Goal: Information Seeking & Learning: Learn about a topic

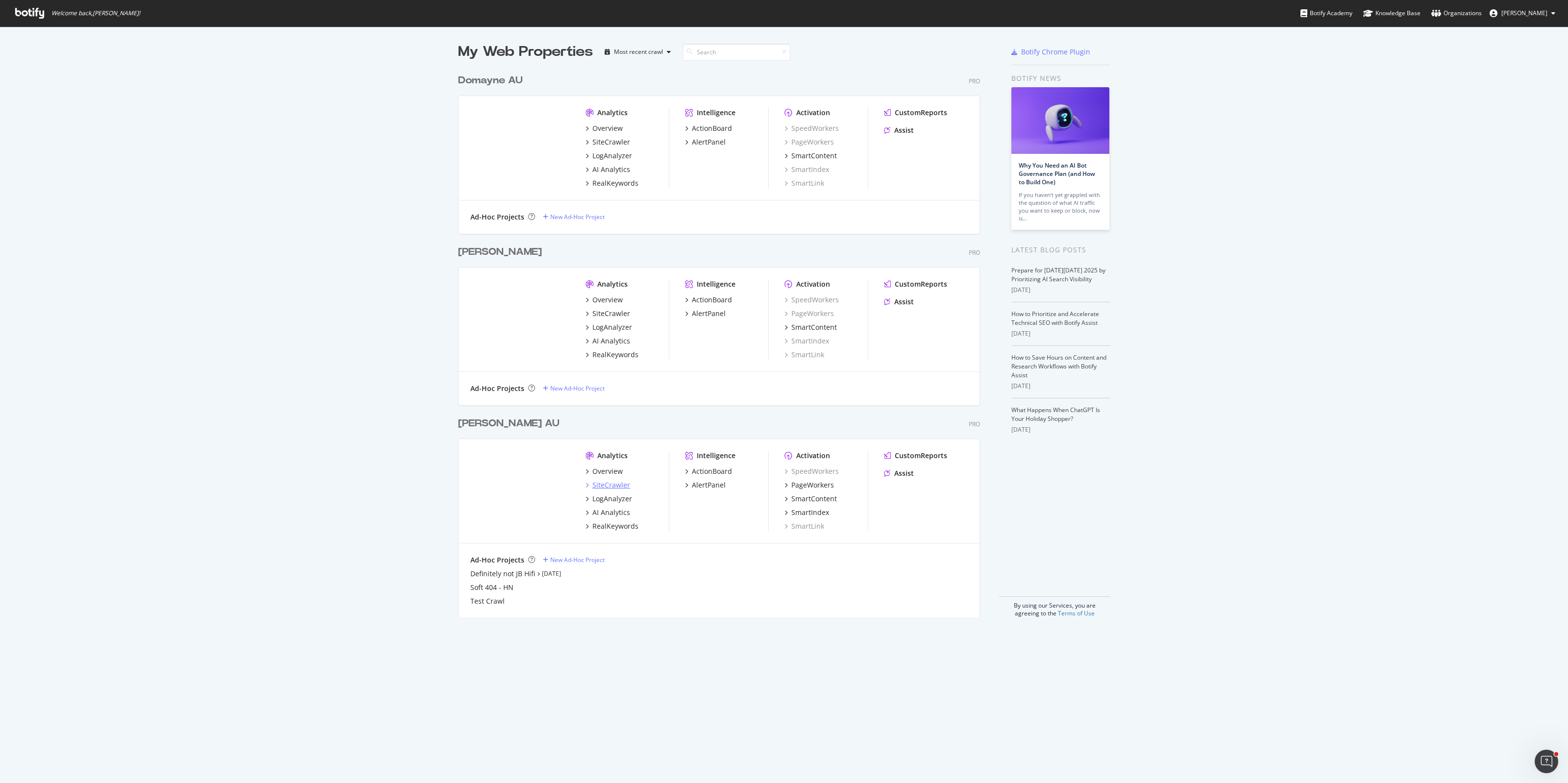
click at [608, 486] on div "SiteCrawler" at bounding box center [611, 485] width 38 height 10
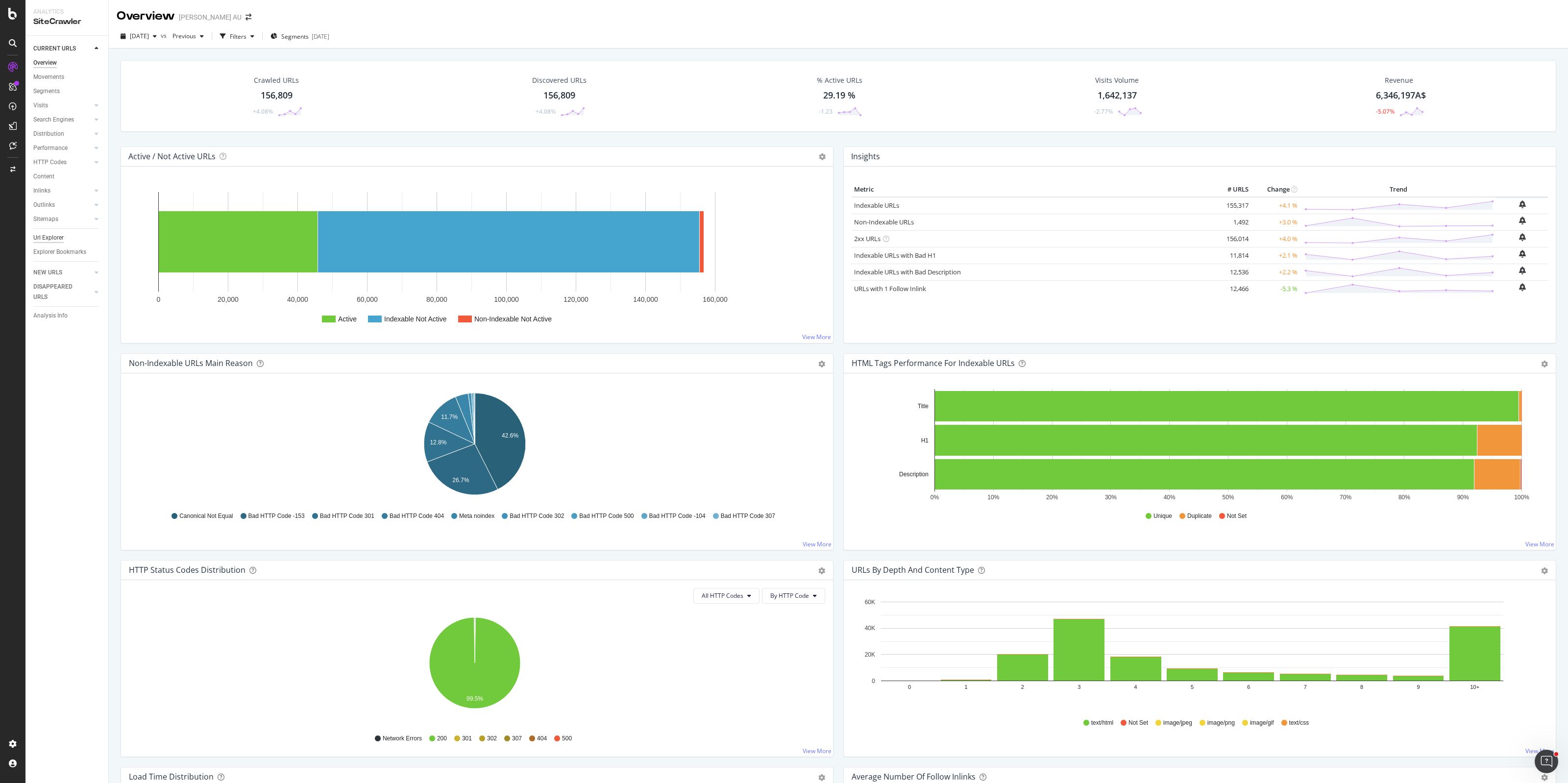
click at [50, 236] on div "Url Explorer" at bounding box center [48, 238] width 30 height 11
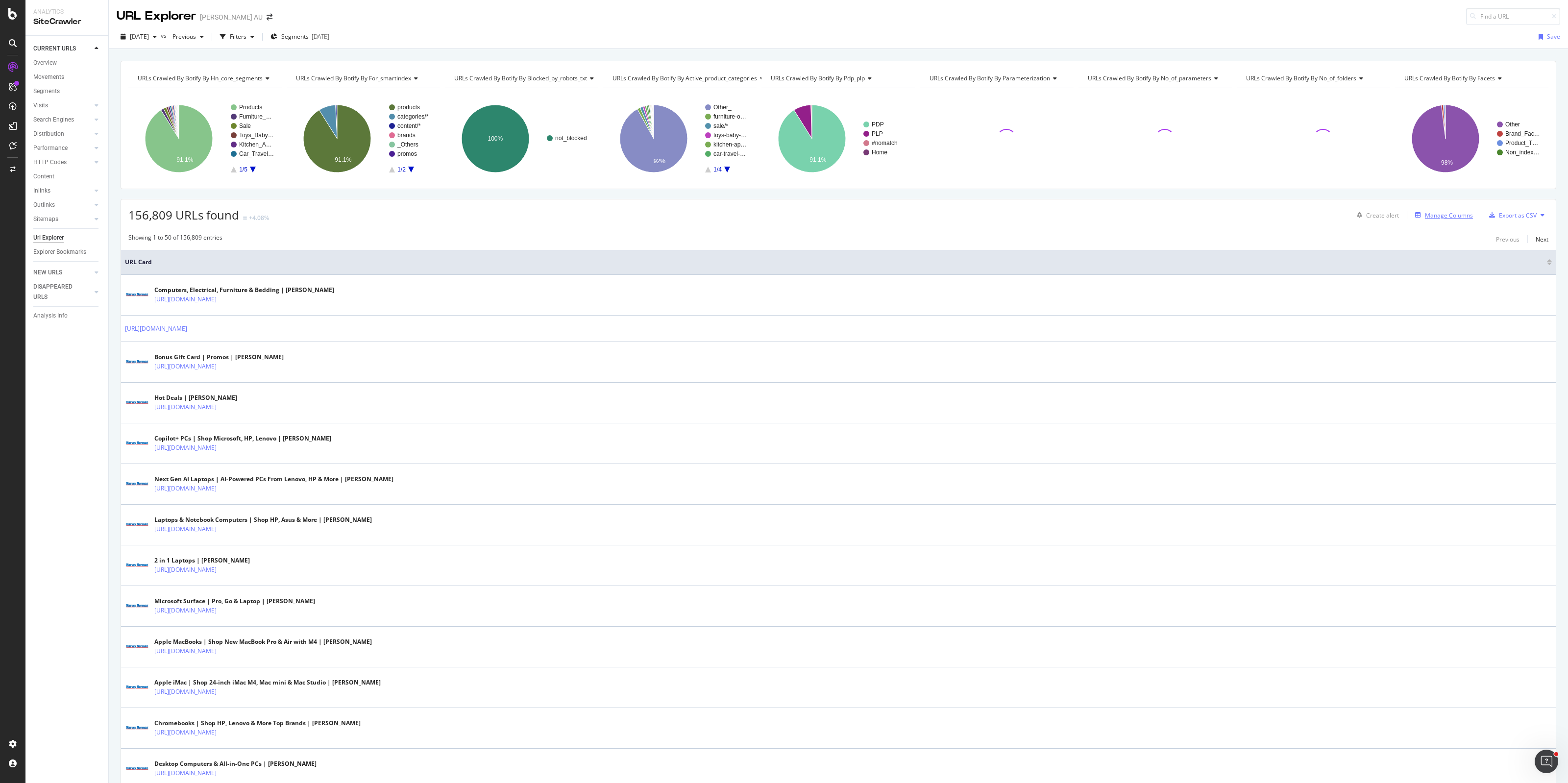
click at [1435, 219] on div "Manage Columns" at bounding box center [1448, 215] width 48 height 8
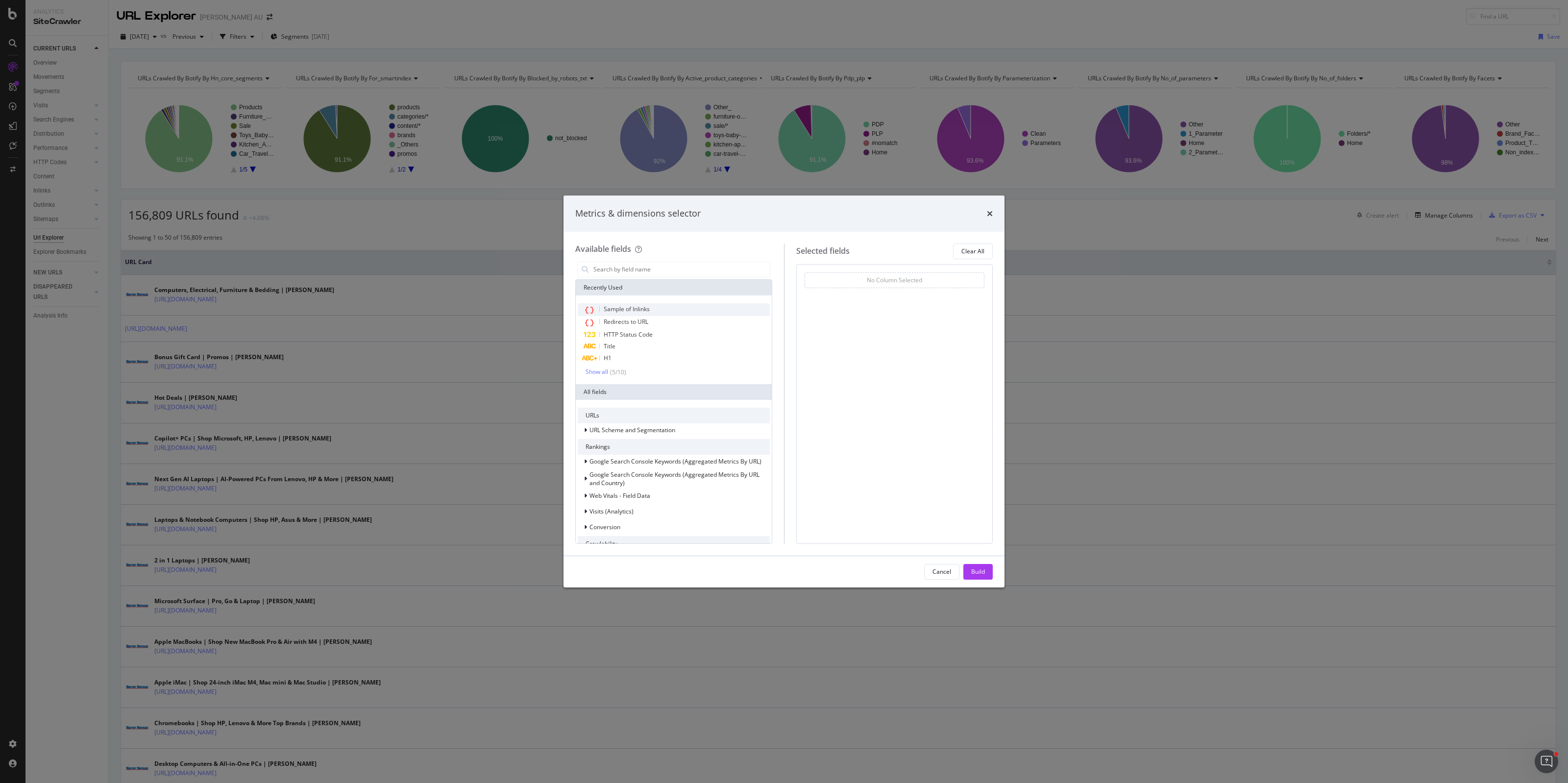
click at [638, 304] on div "Sample of Inlinks" at bounding box center [674, 310] width 192 height 13
click at [987, 570] on button "Build" at bounding box center [977, 571] width 29 height 16
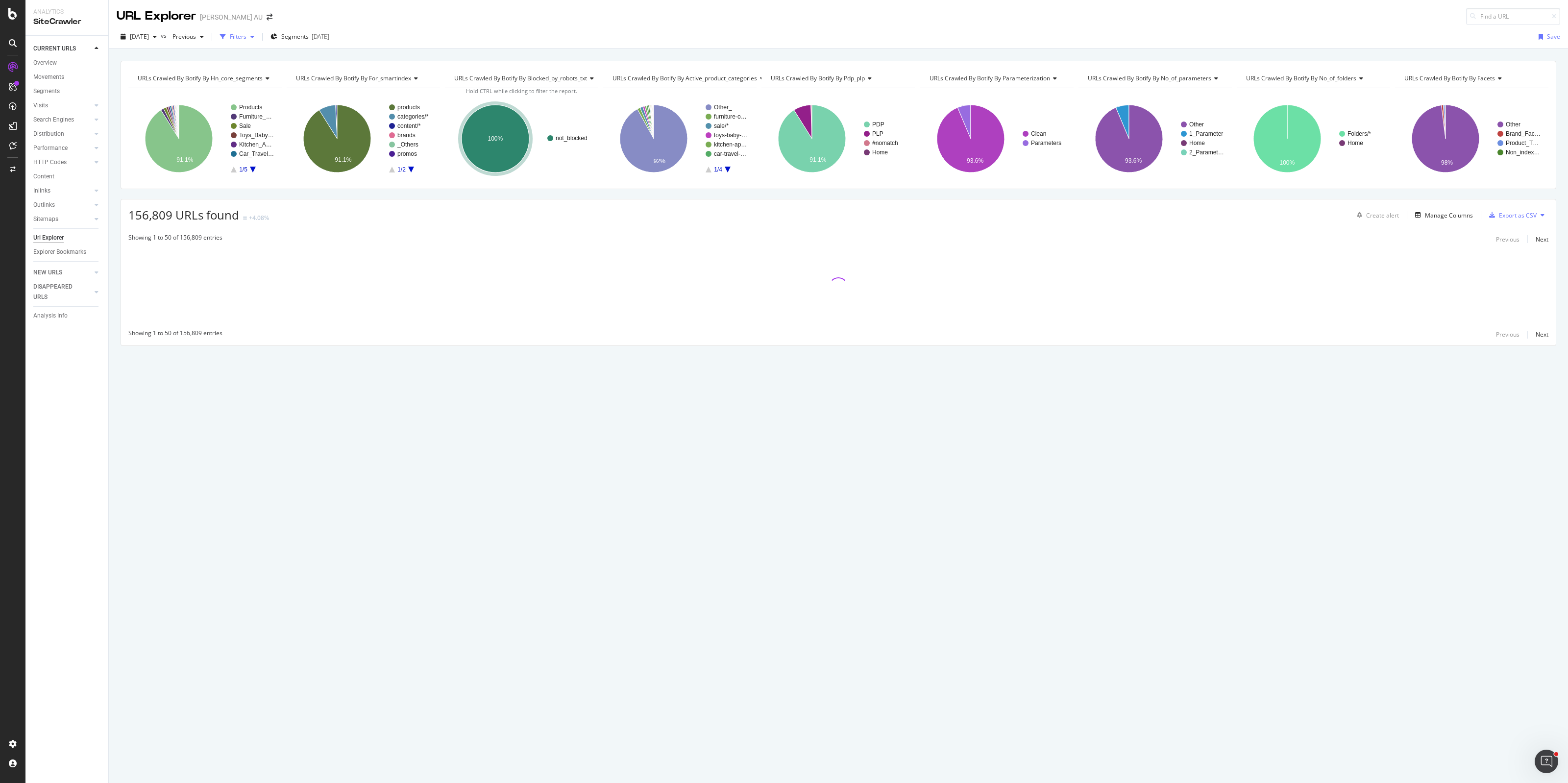
click at [246, 37] on div "Filters" at bounding box center [238, 36] width 17 height 8
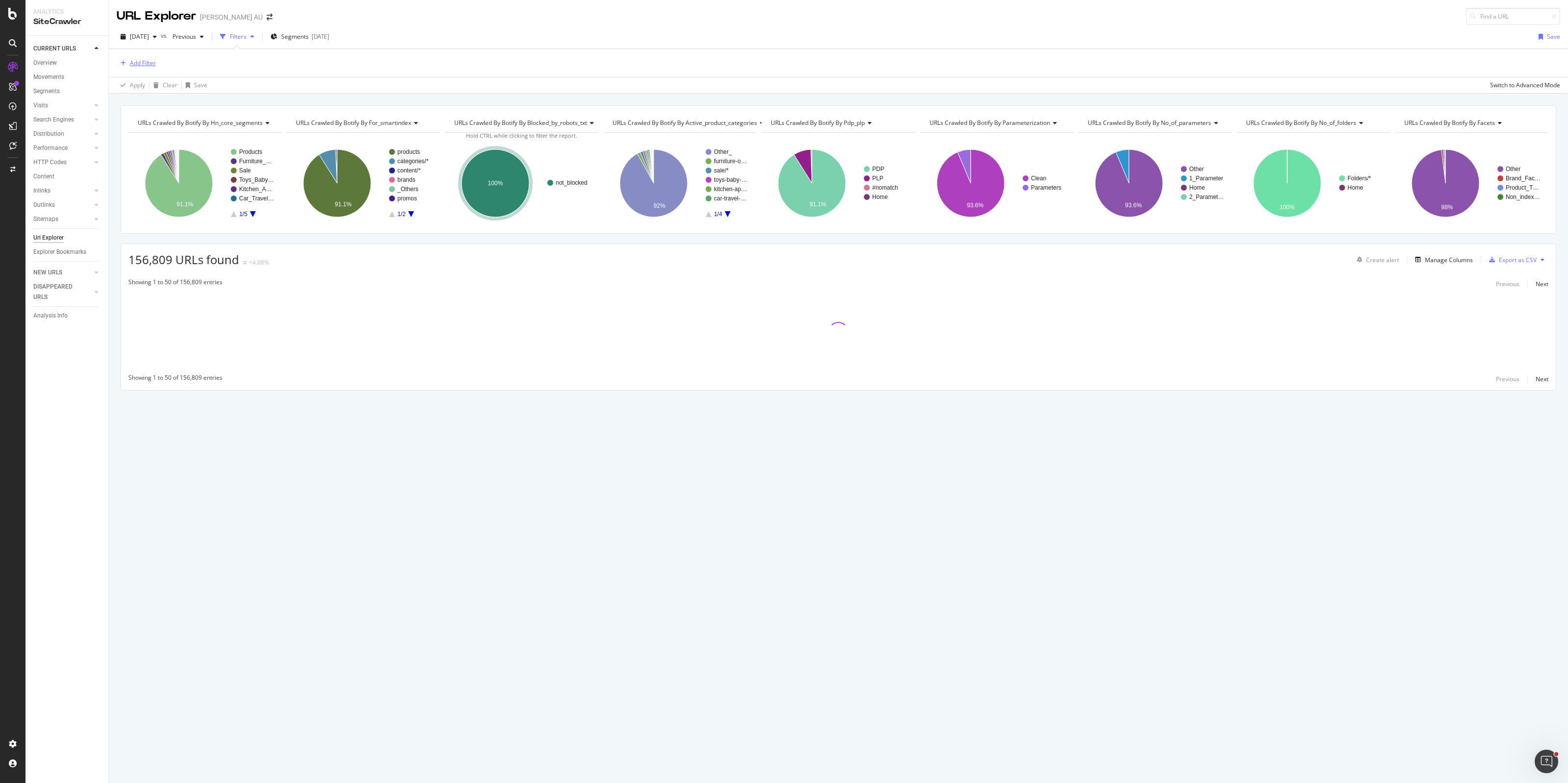
click at [146, 64] on div "Add Filter" at bounding box center [143, 63] width 26 height 8
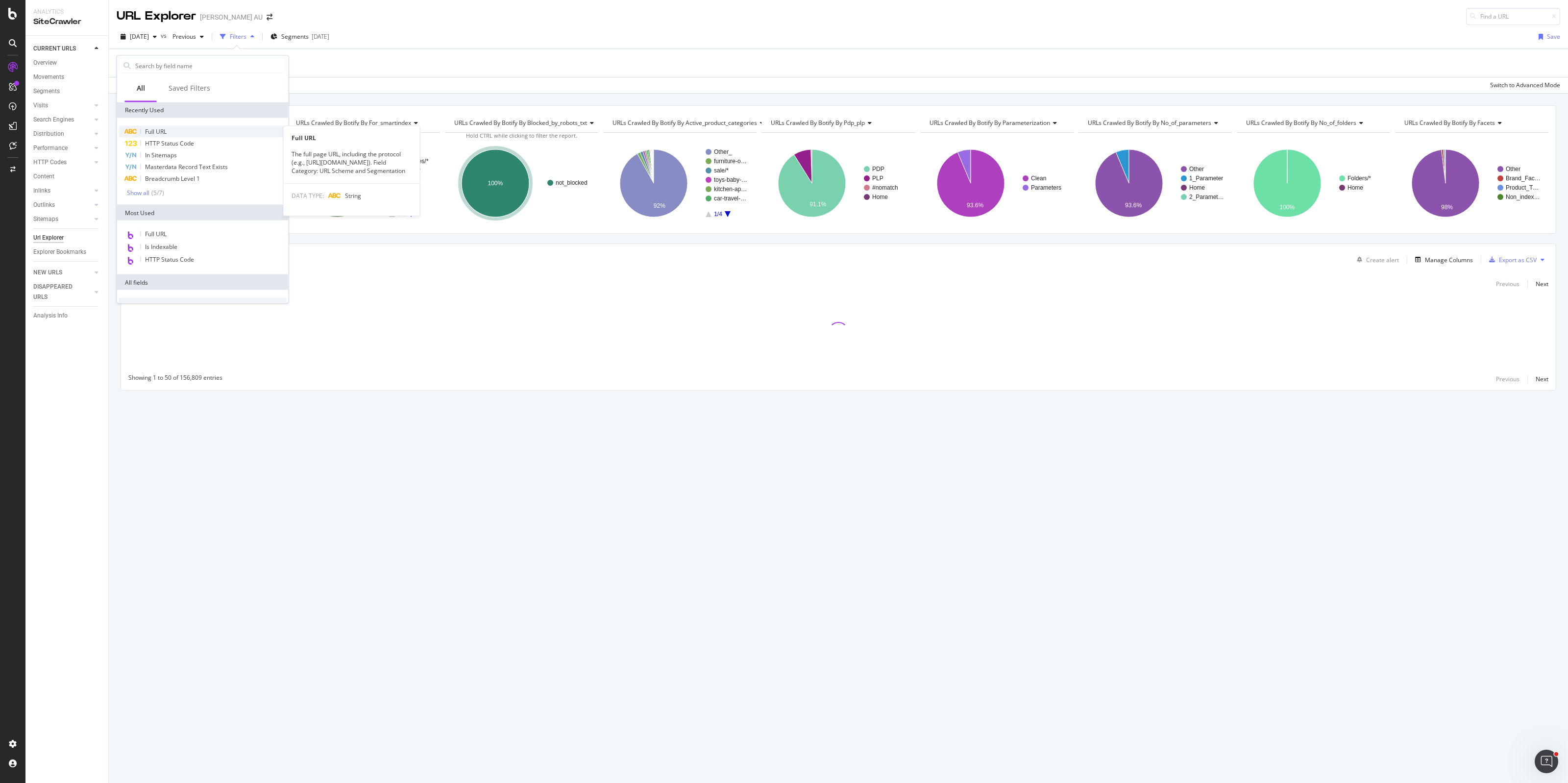
click at [161, 130] on span "Full URL" at bounding box center [156, 131] width 22 height 8
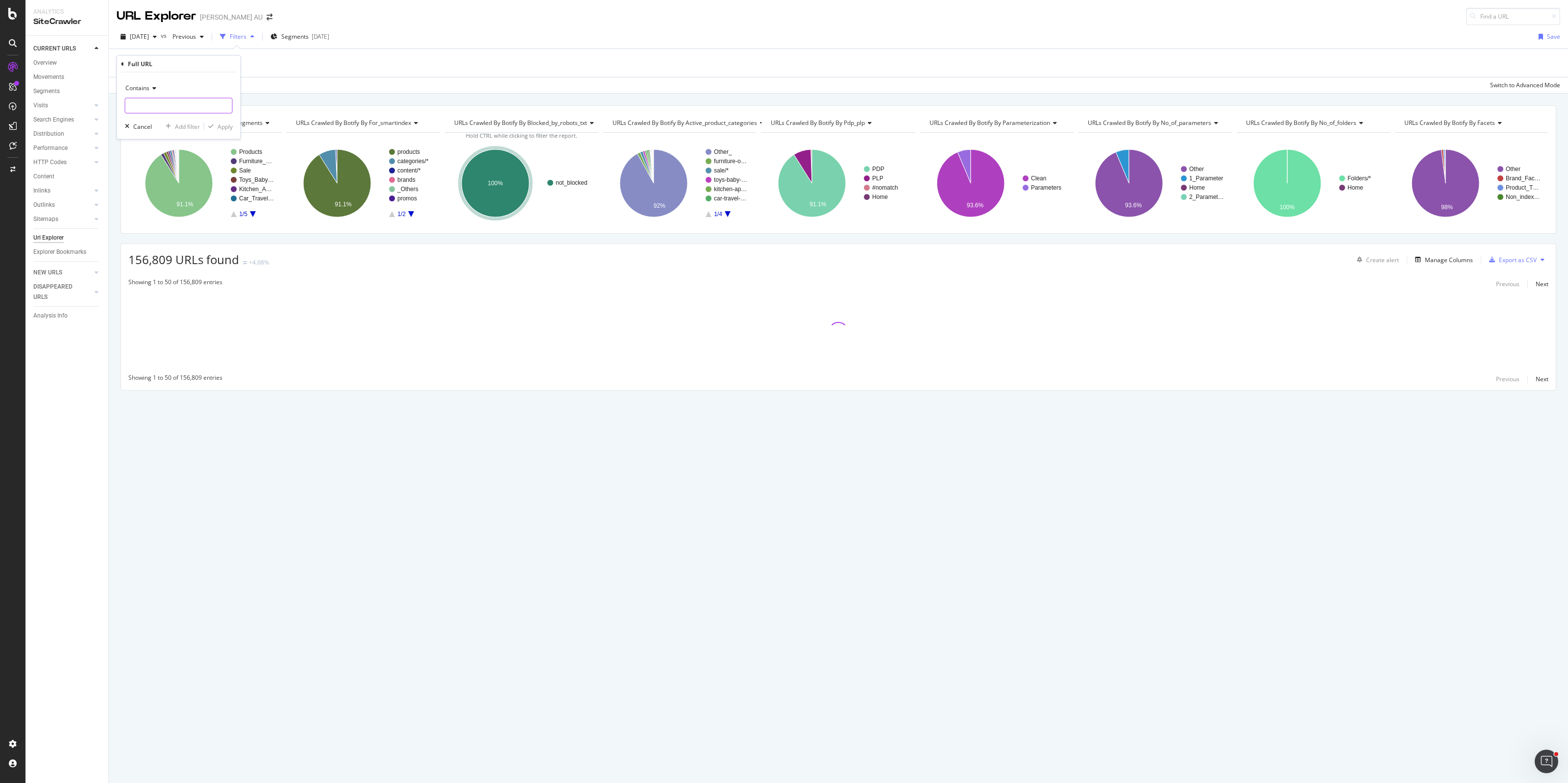
click at [152, 109] on input "text" at bounding box center [179, 105] width 107 height 16
click at [225, 125] on div "Apply" at bounding box center [225, 126] width 15 height 8
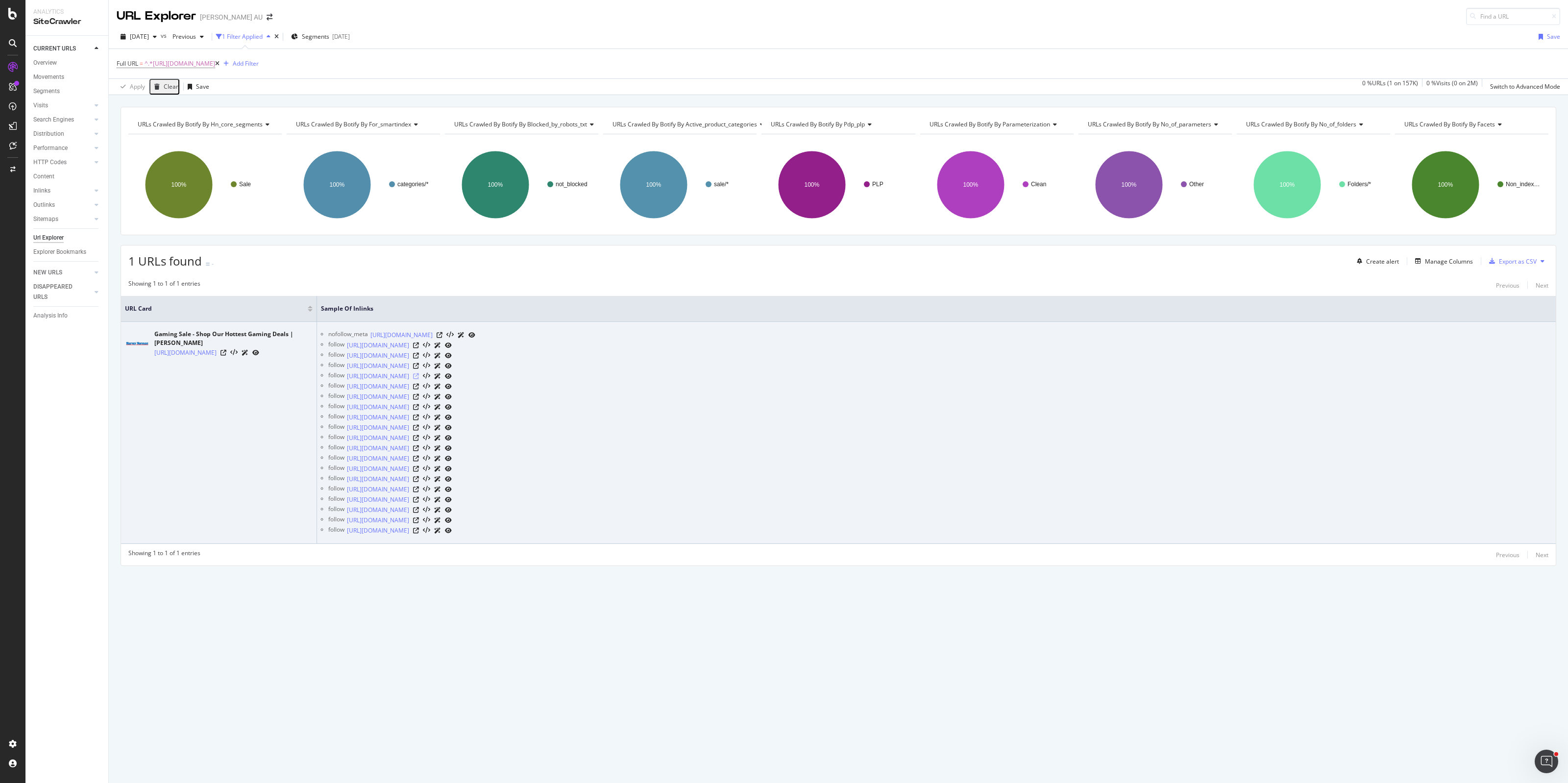
click at [419, 376] on icon at bounding box center [416, 376] width 6 height 6
click at [419, 365] on icon at bounding box center [416, 365] width 6 height 6
click at [419, 356] on icon at bounding box center [416, 356] width 6 height 6
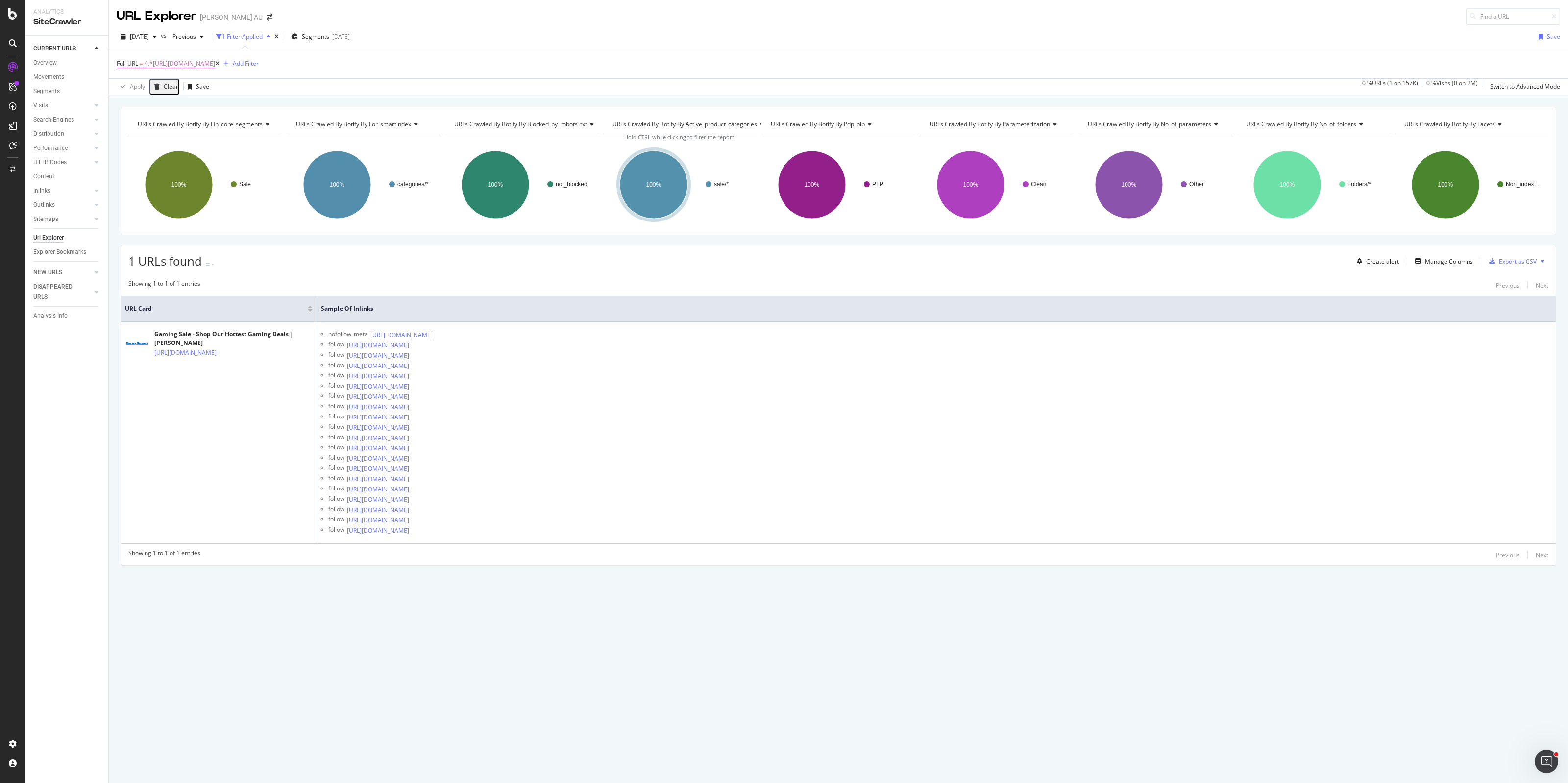
click at [215, 60] on span "^.*[URL][DOMAIN_NAME]" at bounding box center [180, 64] width 71 height 14
click at [181, 102] on input "[URL][DOMAIN_NAME]" at bounding box center [171, 104] width 92 height 16
paste input "connected-home-network"
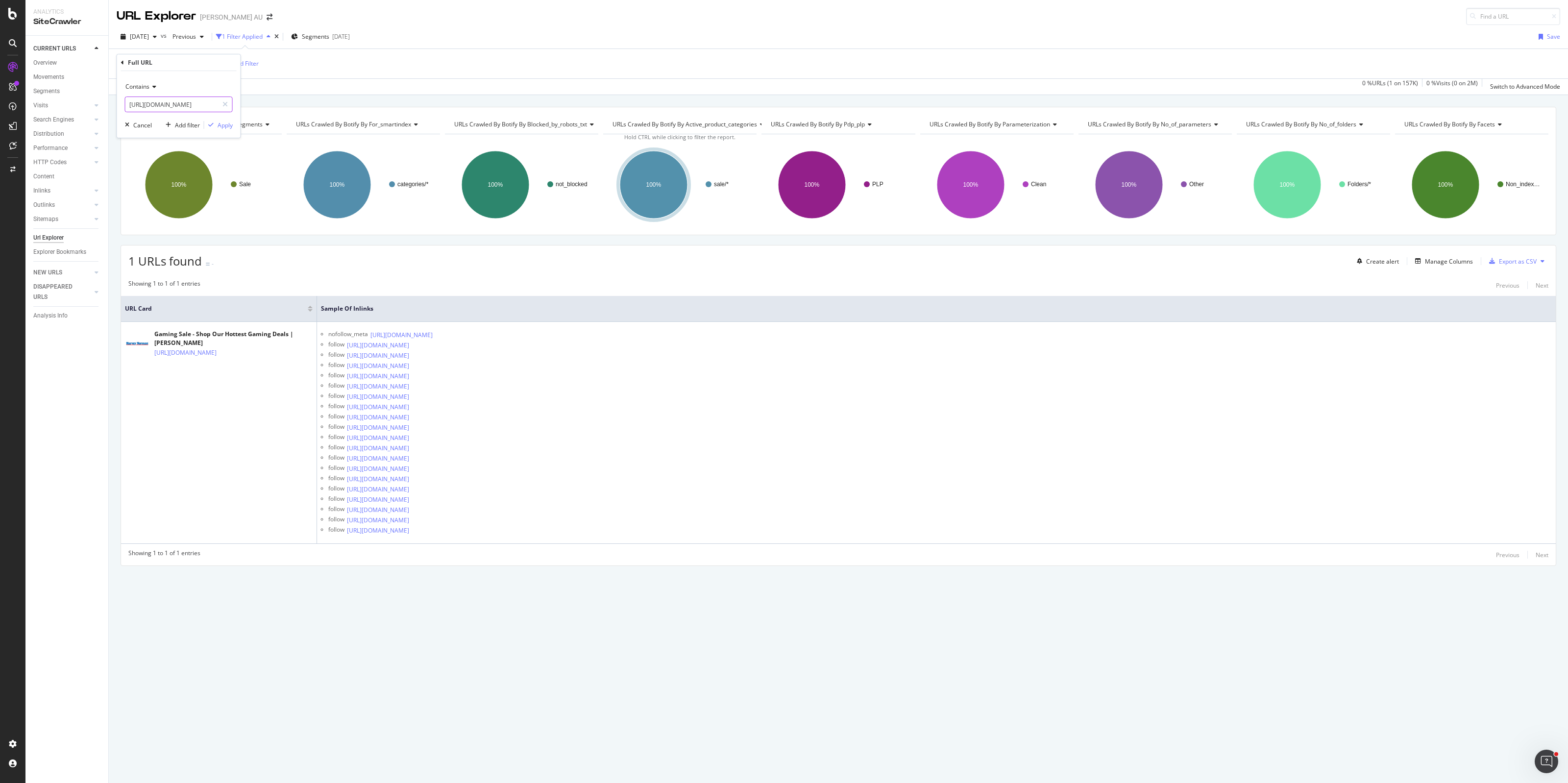
scroll to position [0, 236]
type input "[URL][DOMAIN_NAME]"
click at [226, 125] on div "Apply" at bounding box center [225, 125] width 15 height 8
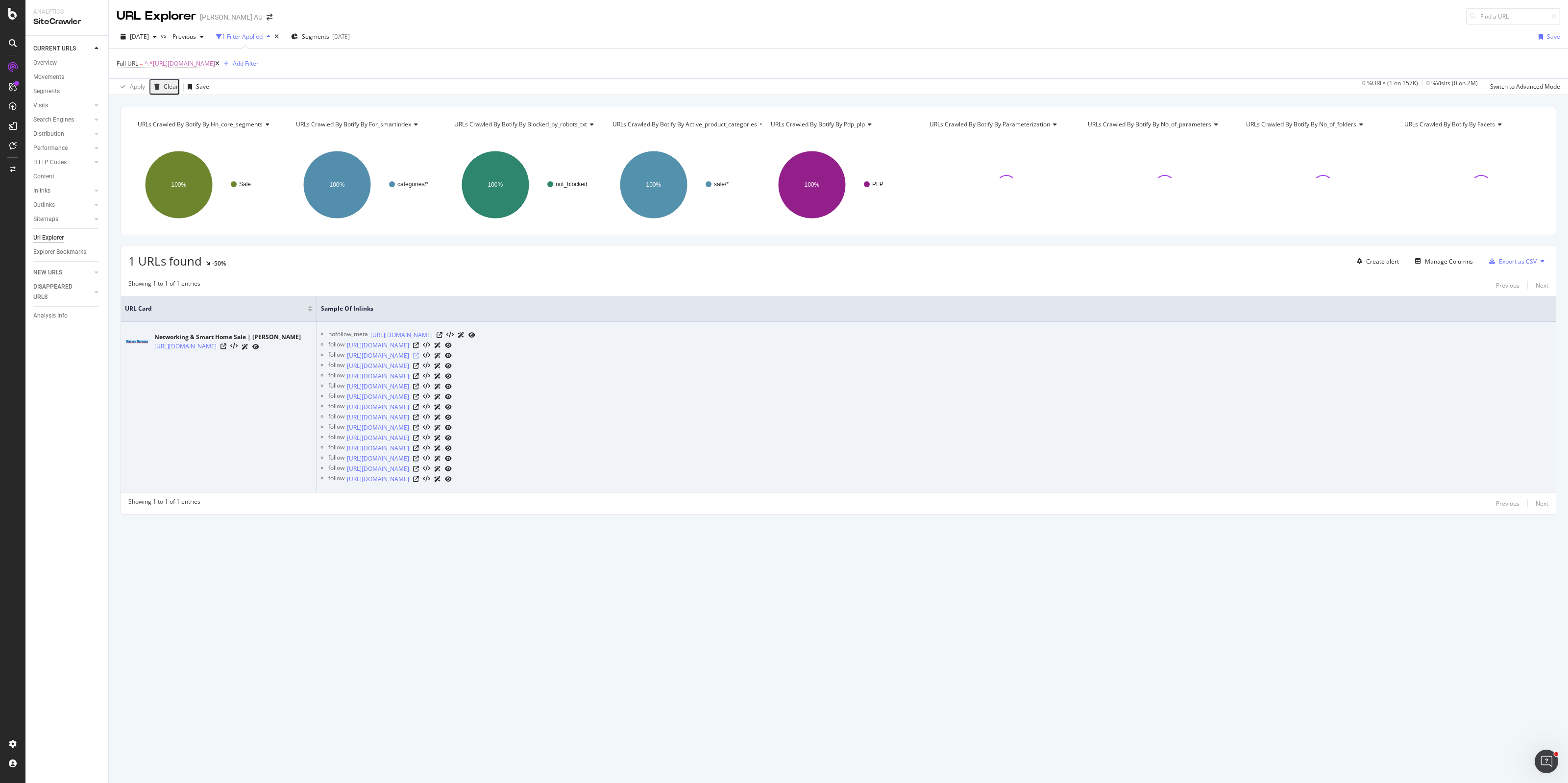
click at [419, 356] on icon at bounding box center [416, 356] width 6 height 6
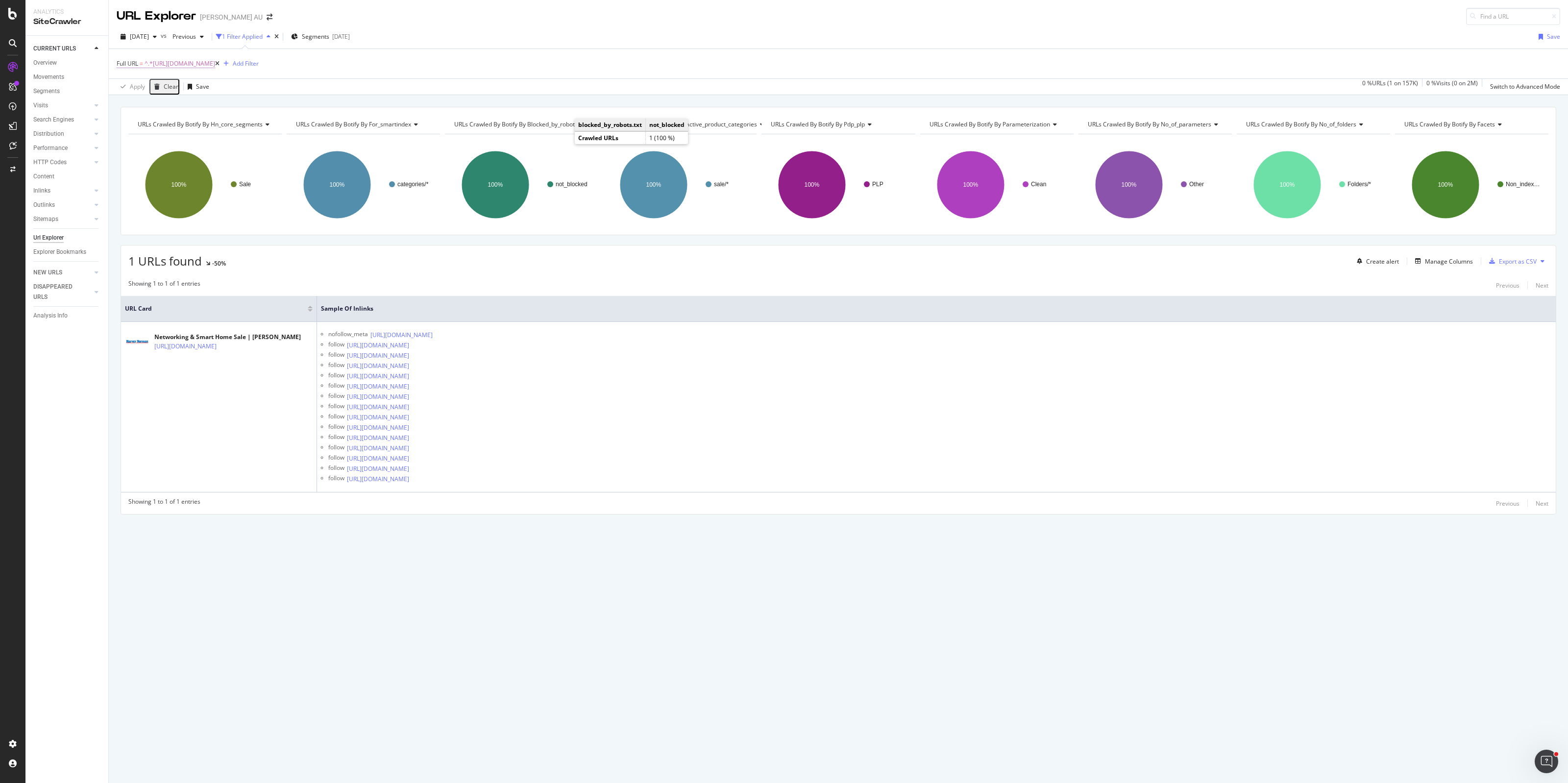
click at [215, 61] on span "^.*[URL][DOMAIN_NAME]" at bounding box center [180, 64] width 71 height 14
click at [182, 102] on input "[URL][DOMAIN_NAME]" at bounding box center [171, 104] width 92 height 16
paste input "bedroom-[GEOGRAPHIC_DATA]/[GEOGRAPHIC_DATA]-sale/special+price/2895"
type input "[URL][DOMAIN_NAME]"
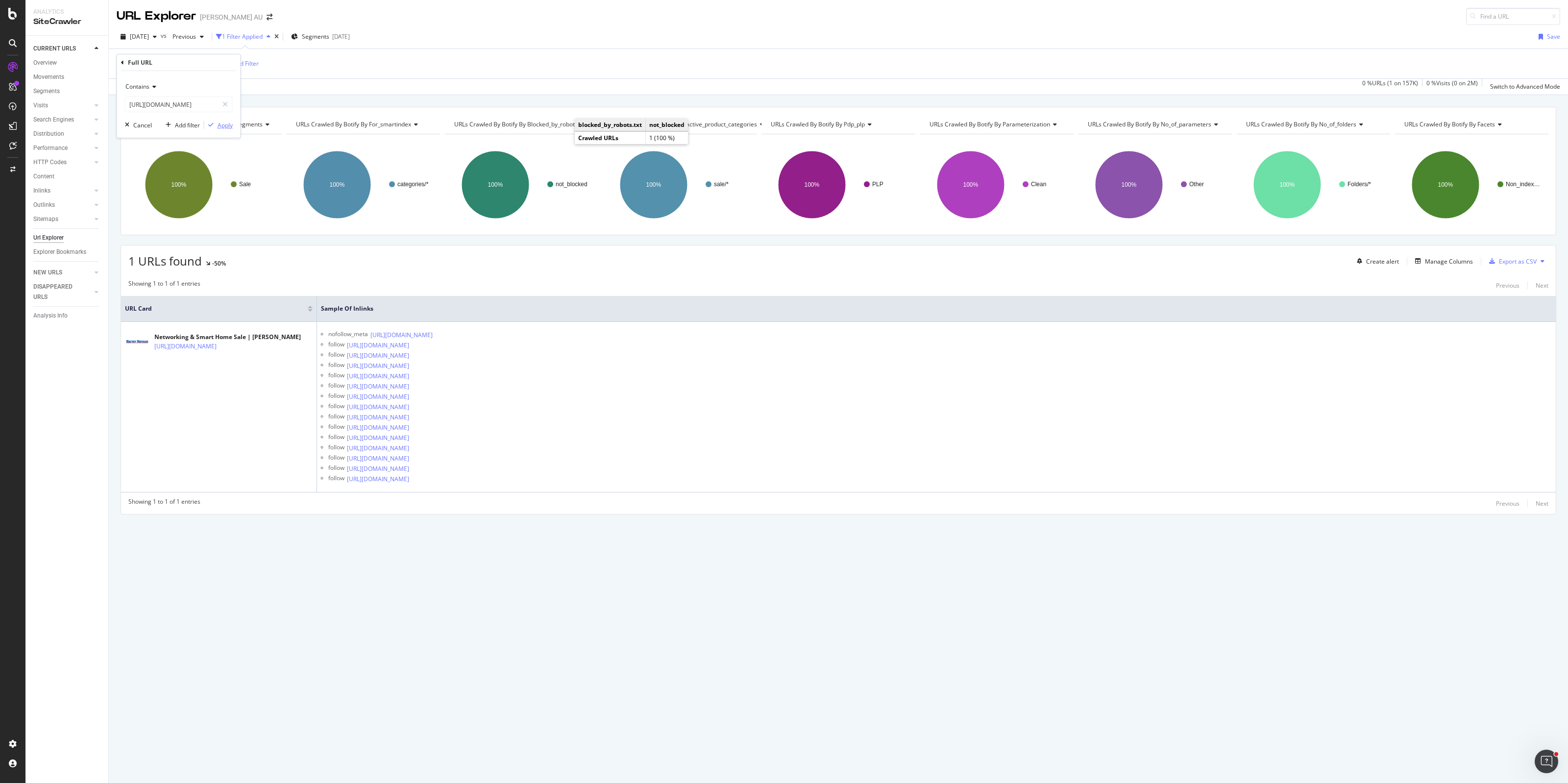
click at [226, 128] on div "Apply" at bounding box center [225, 125] width 15 height 8
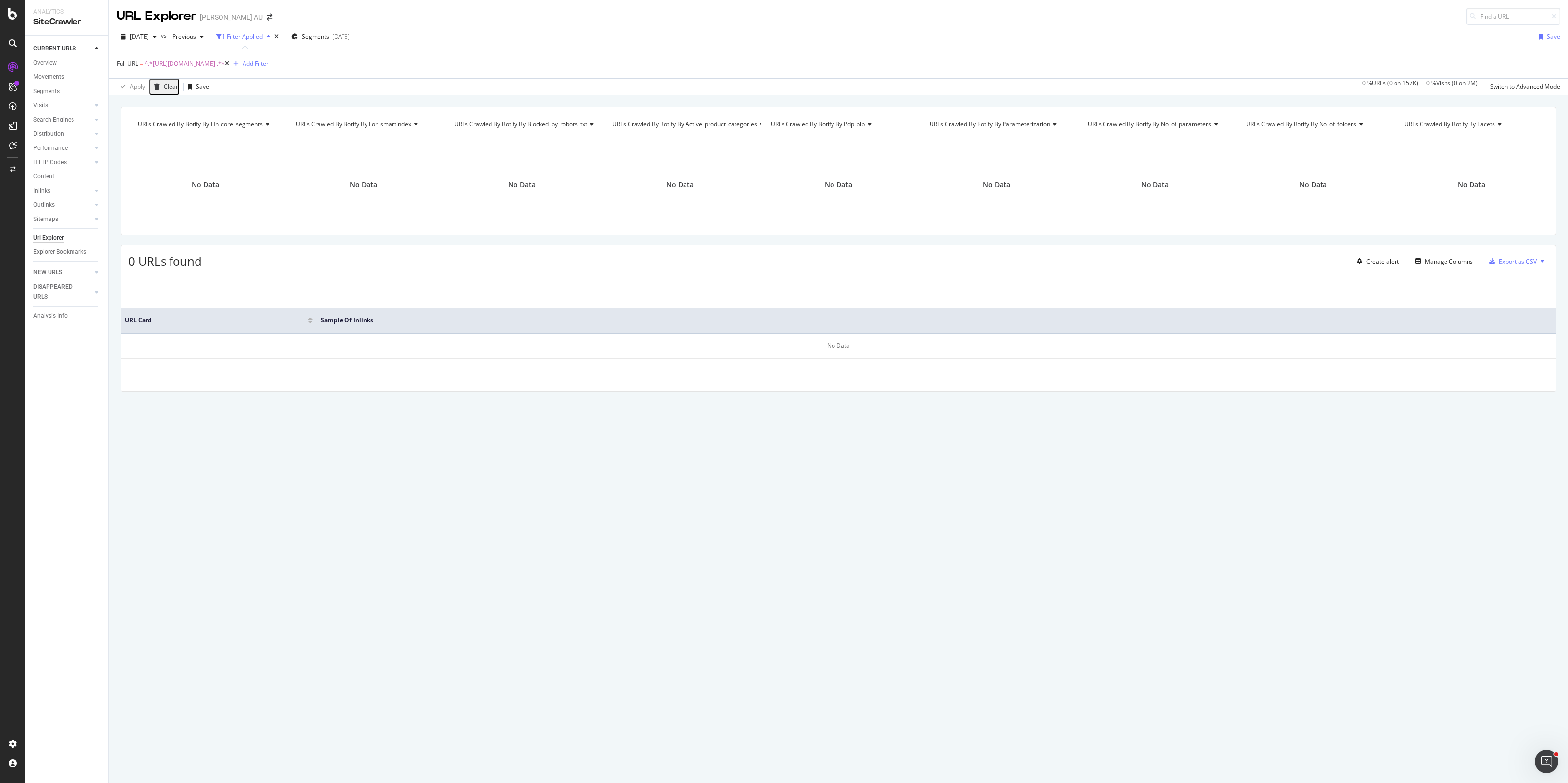
click at [225, 61] on span "^.*[URL][DOMAIN_NAME] .*$" at bounding box center [185, 64] width 81 height 14
click at [172, 104] on input "[URL][DOMAIN_NAME]" at bounding box center [171, 104] width 92 height 16
paste input "Text"
type input "Text"
click at [220, 124] on div "Apply" at bounding box center [225, 125] width 15 height 8
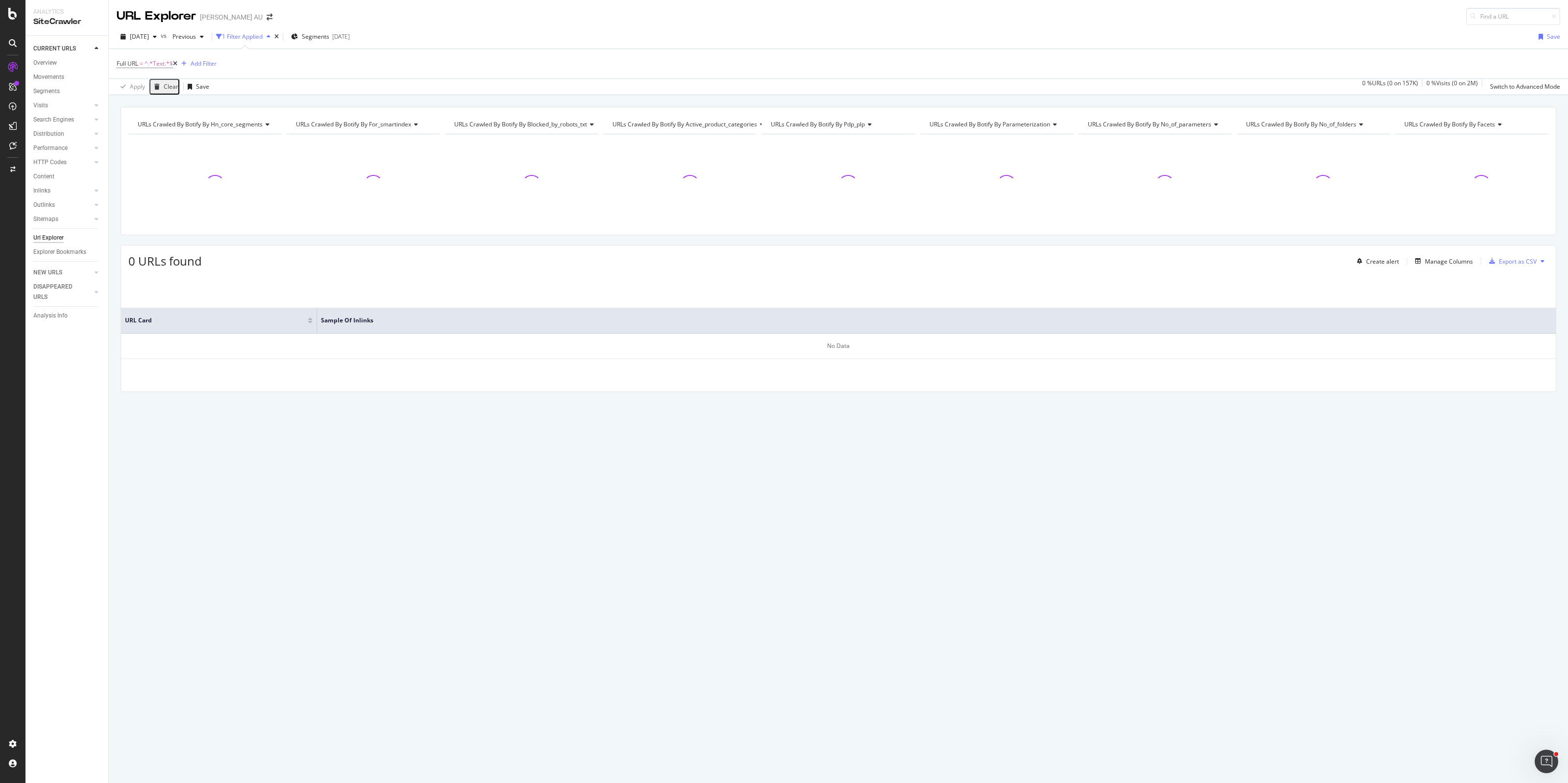
click at [138, 58] on span "Full URL = ^.*Text.*$" at bounding box center [147, 64] width 61 height 14
click at [159, 64] on span "^.*Text.*$" at bounding box center [159, 64] width 29 height 14
click at [174, 99] on input "Text" at bounding box center [171, 104] width 92 height 16
paste input "[URL][DOMAIN_NAME]"
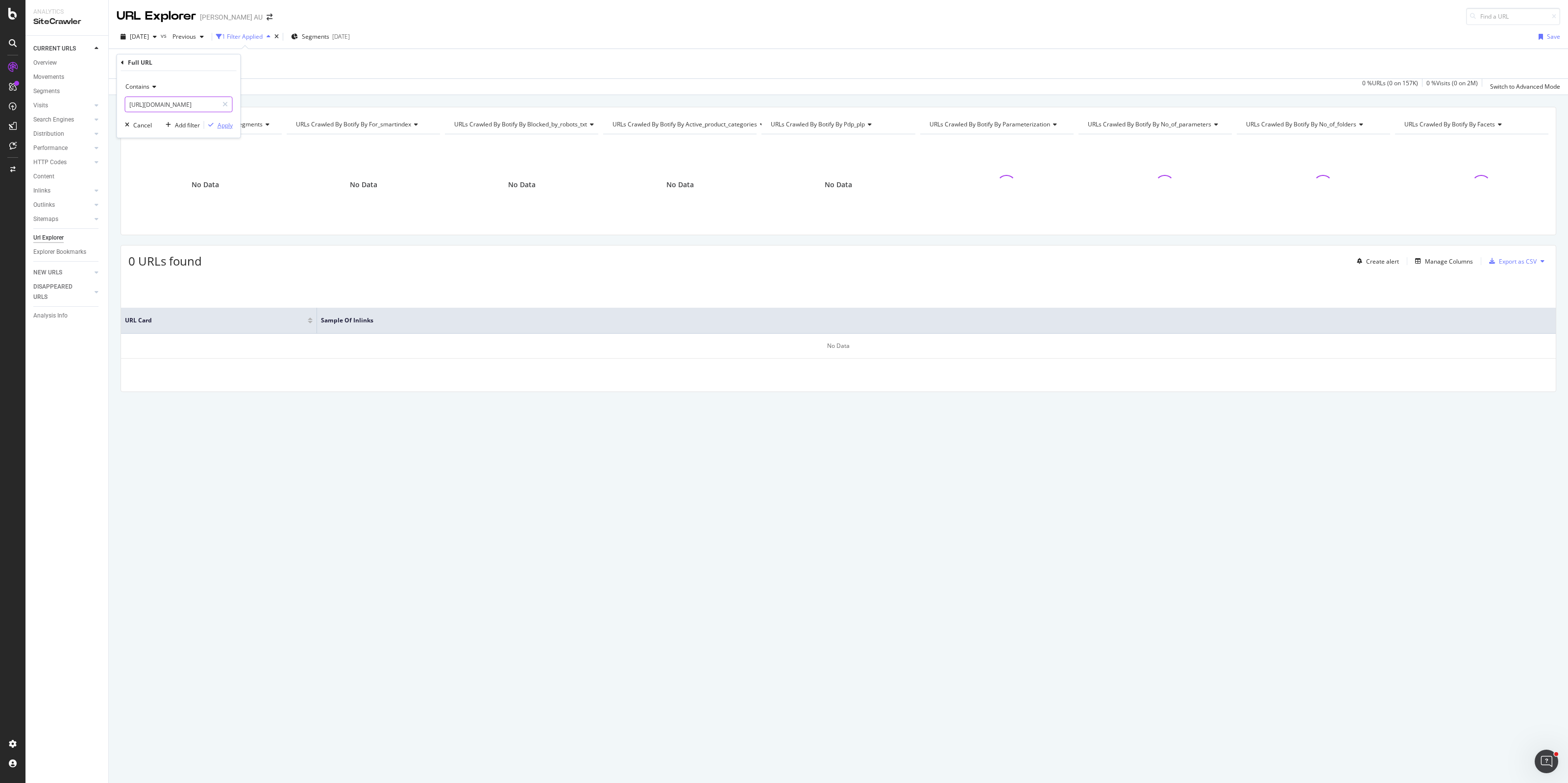
type input "[URL][DOMAIN_NAME]"
click at [222, 120] on button "Apply" at bounding box center [218, 125] width 29 height 10
click at [215, 65] on span "^.*[URL][DOMAIN_NAME]" at bounding box center [180, 64] width 71 height 14
click at [190, 102] on input "[URL][DOMAIN_NAME]" at bounding box center [171, 104] width 92 height 16
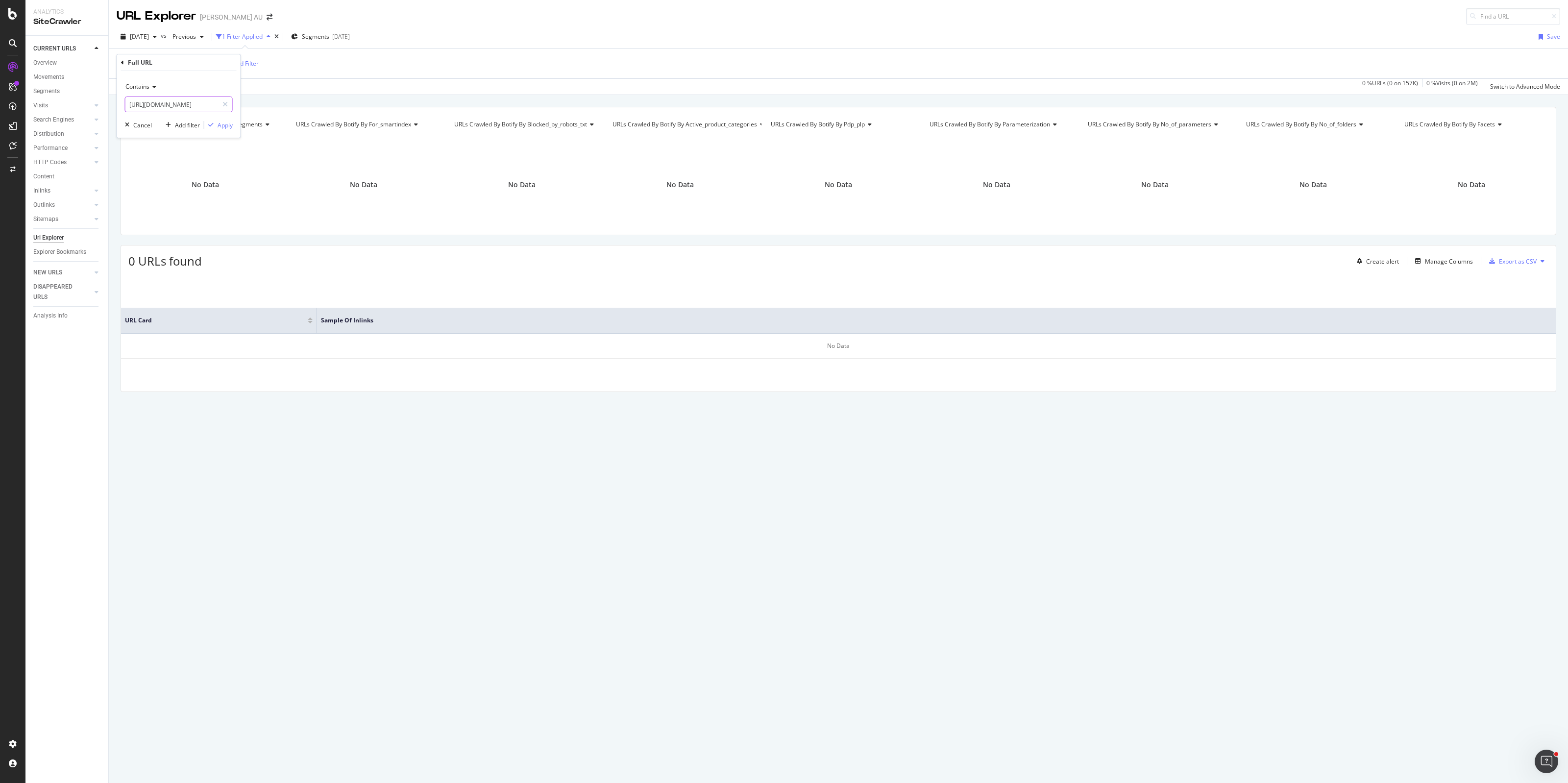
paste input "monitor-sale/special+price/"
type input "[URL][DOMAIN_NAME]"
click at [226, 125] on div "Apply" at bounding box center [225, 125] width 15 height 8
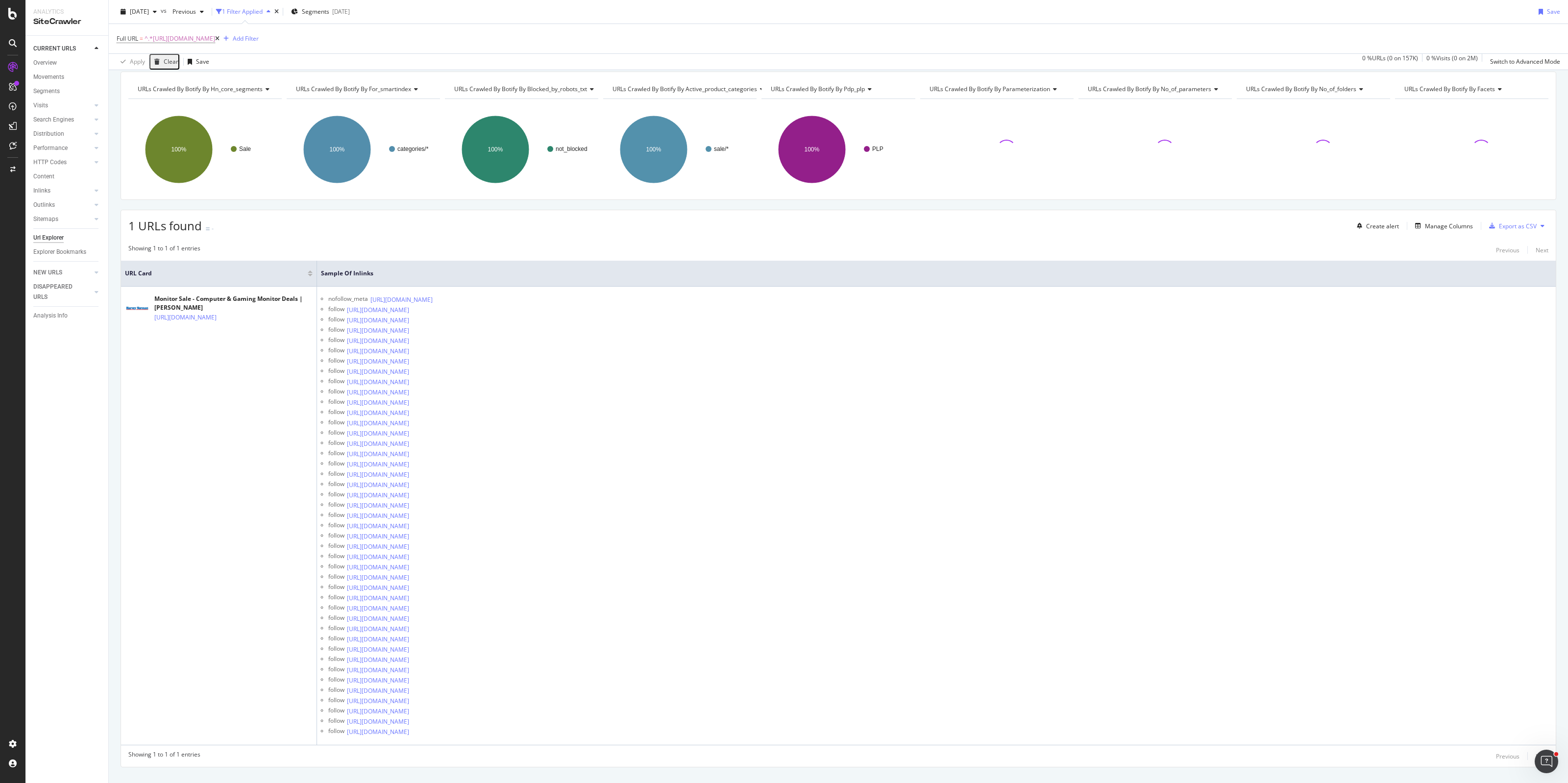
scroll to position [55, 0]
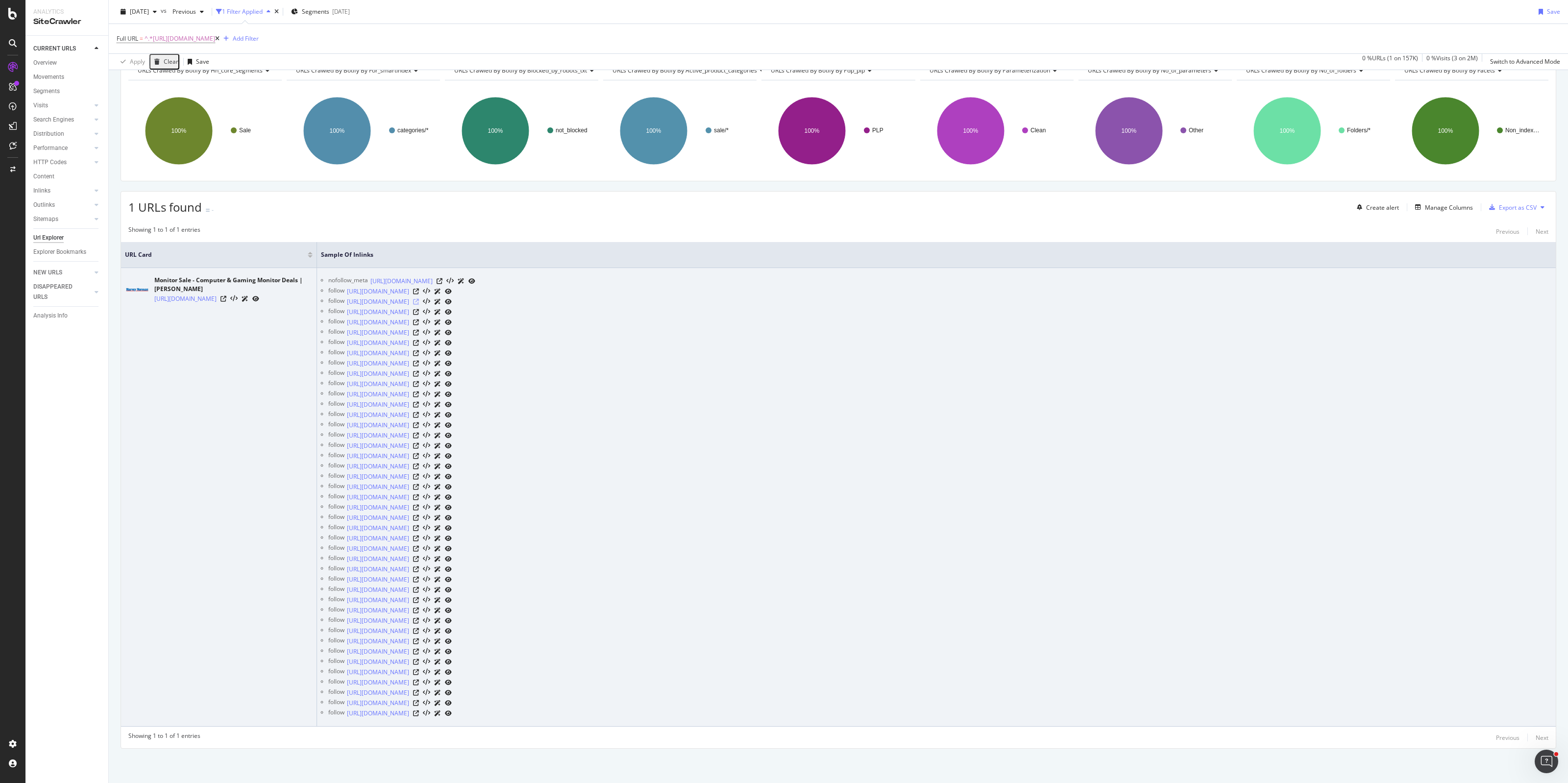
click at [419, 300] on icon at bounding box center [416, 302] width 6 height 6
click at [419, 314] on icon at bounding box center [416, 311] width 6 height 6
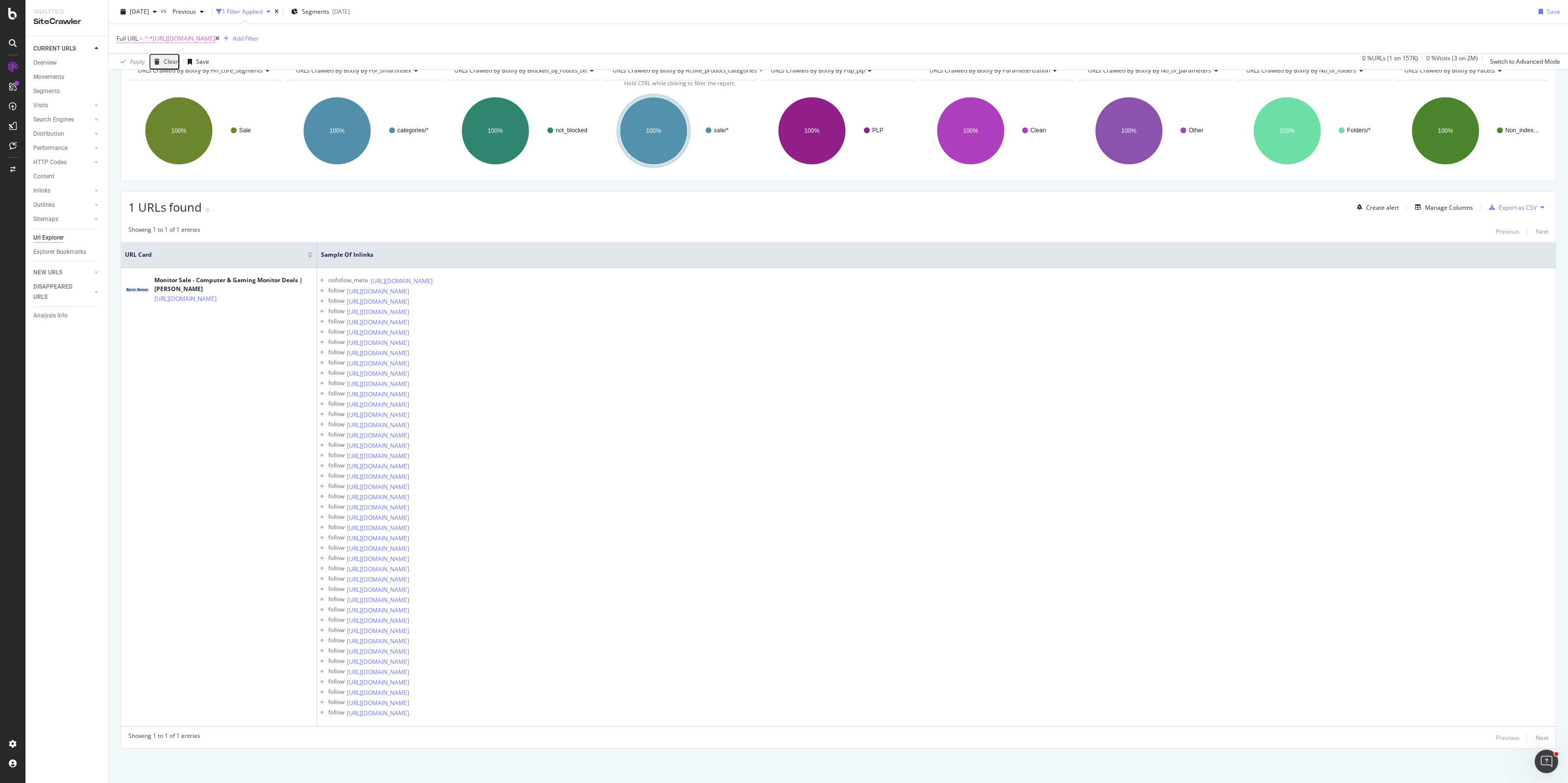
click at [215, 34] on span "^.*[URL][DOMAIN_NAME]" at bounding box center [180, 38] width 71 height 14
click at [191, 75] on input "[URL][DOMAIN_NAME]" at bounding box center [171, 79] width 92 height 16
paste input "printer-cricut"
type input "[URL][DOMAIN_NAME]"
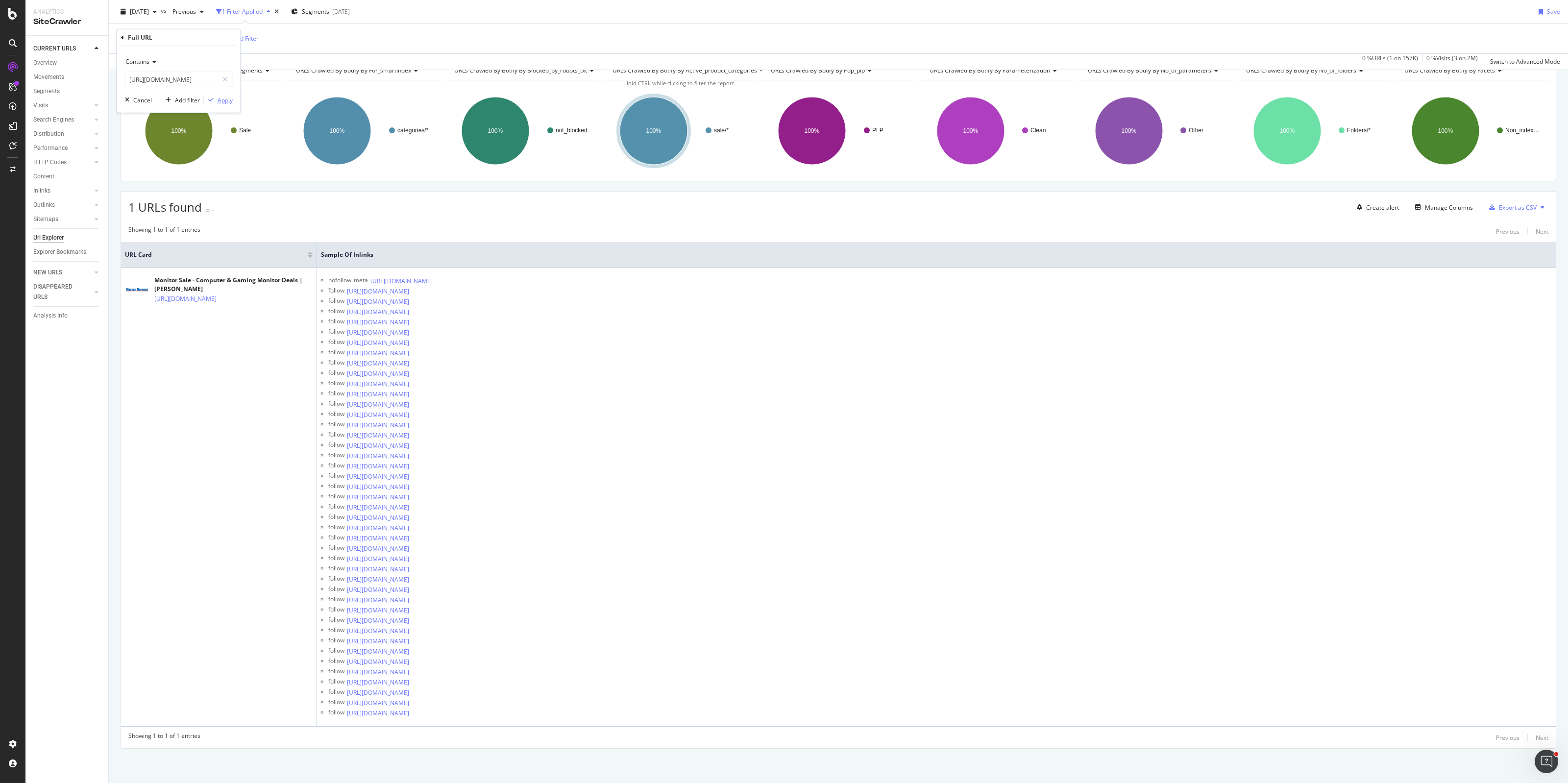
scroll to position [0, 0]
click at [222, 101] on div "Apply" at bounding box center [225, 99] width 15 height 8
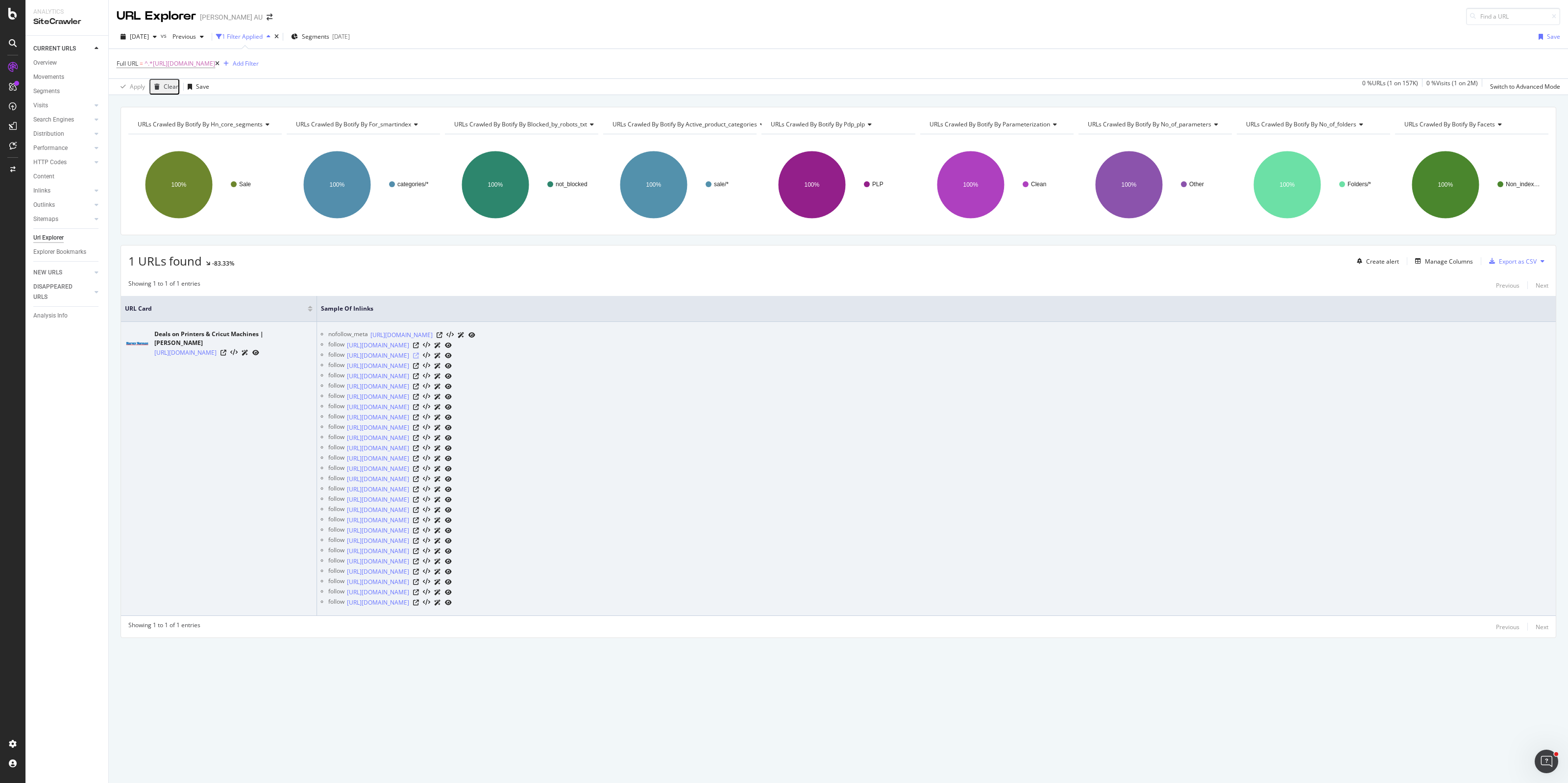
click at [419, 356] on icon at bounding box center [416, 356] width 6 height 6
